Goal: Information Seeking & Learning: Check status

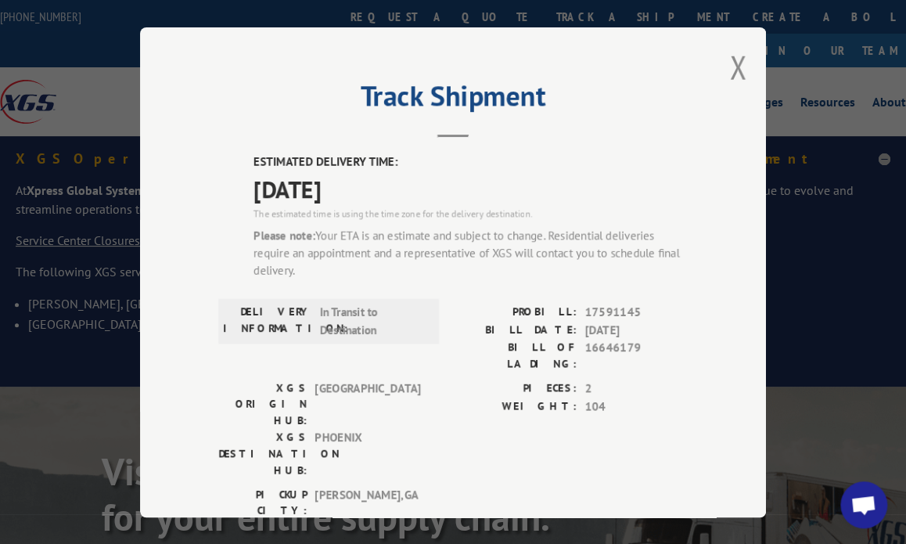
scroll to position [265, 0]
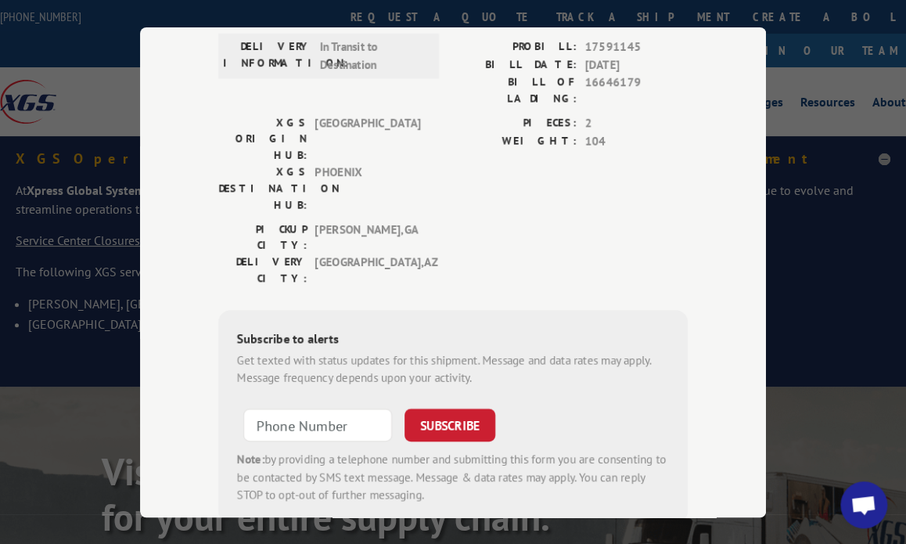
click at [850, 216] on div "Track Shipment ESTIMATED DELIVERY TIME: [DATE] The estimated time is using the …" at bounding box center [453, 272] width 906 height 544
click at [849, 49] on div "Track Shipment ESTIMATED DELIVERY TIME: [DATE] The estimated time is using the …" at bounding box center [453, 272] width 906 height 544
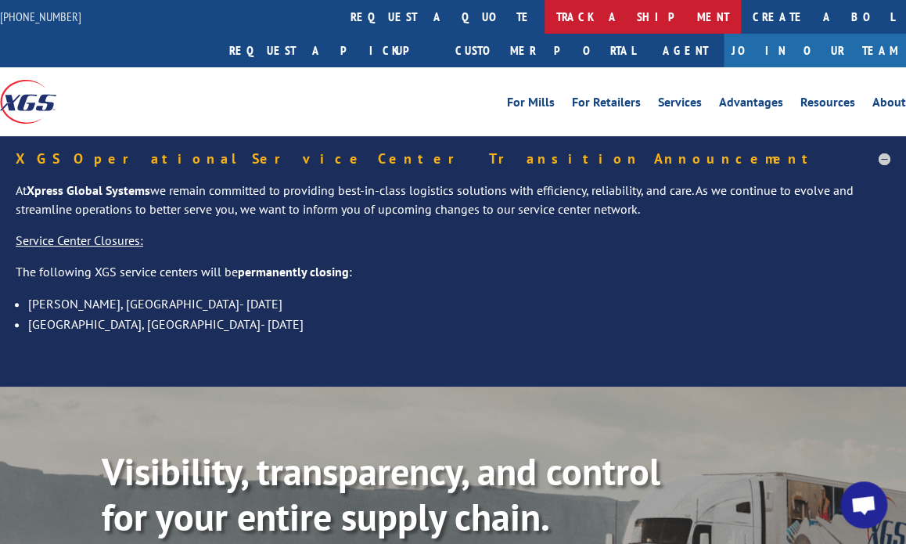
click at [544, 18] on link "track a shipment" at bounding box center [642, 17] width 196 height 34
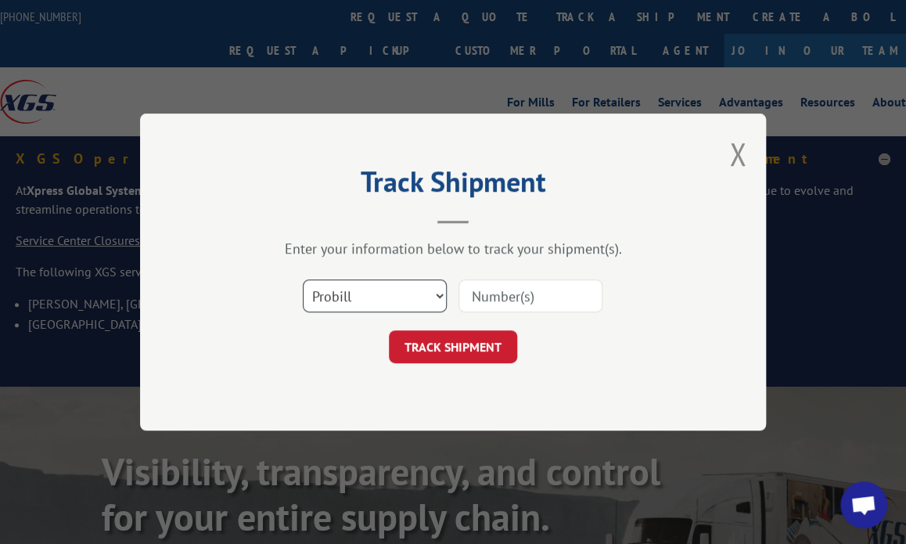
click at [390, 302] on select "Select category... Probill BOL PO" at bounding box center [375, 295] width 144 height 33
select select "po"
click at [303, 279] on select "Select category... Probill BOL PO" at bounding box center [375, 295] width 144 height 33
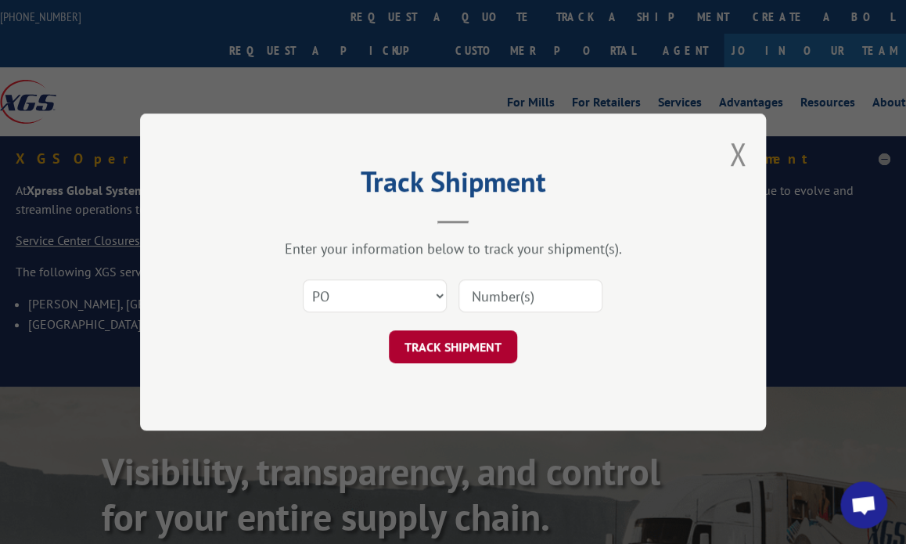
click at [451, 341] on button "TRACK SHIPMENT" at bounding box center [453, 346] width 128 height 33
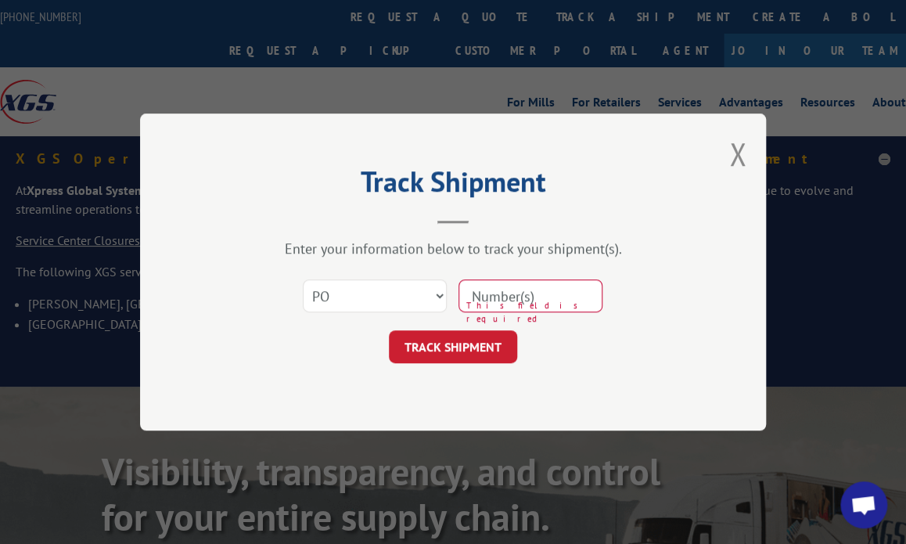
click at [526, 290] on input at bounding box center [530, 295] width 144 height 33
type input "41491848"
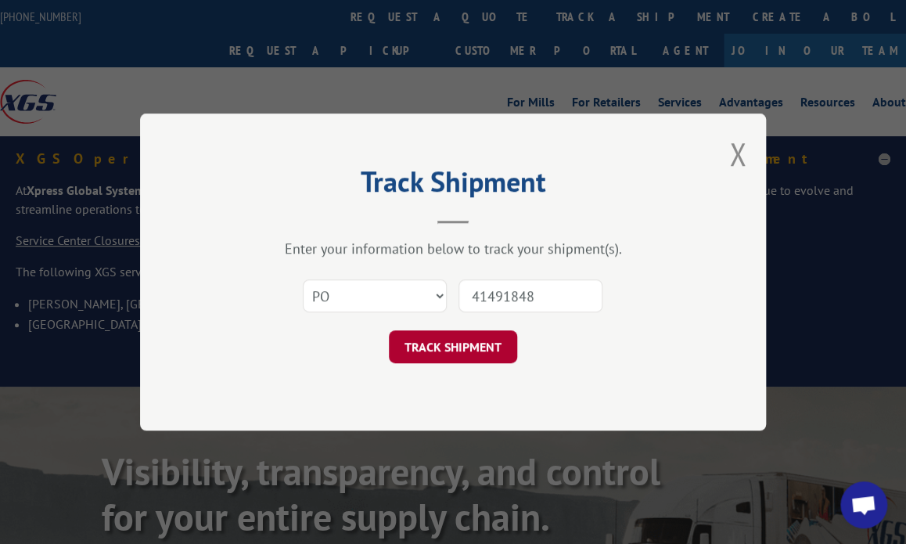
click at [462, 355] on button "TRACK SHIPMENT" at bounding box center [453, 346] width 128 height 33
